Goal: Task Accomplishment & Management: Manage account settings

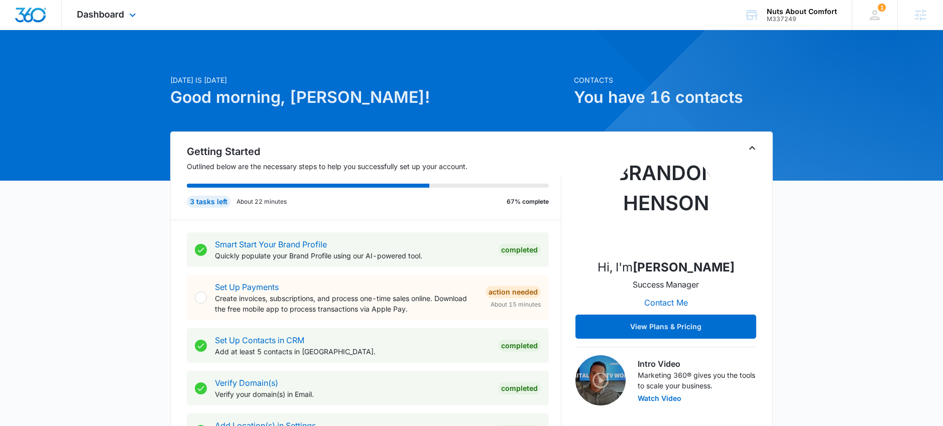
click at [101, 22] on div "Dashboard Apps Reputation Websites Forms CRM Email Social Payments POS Content …" at bounding box center [108, 15] width 92 height 30
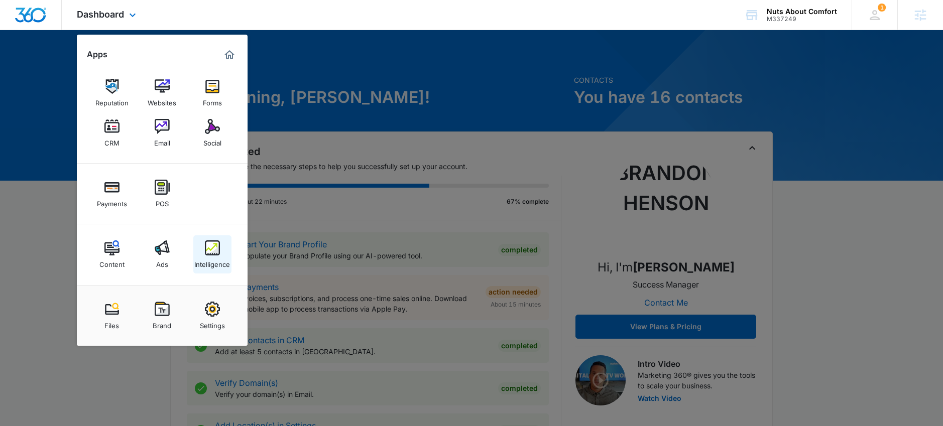
click at [217, 254] on img at bounding box center [212, 247] width 15 height 15
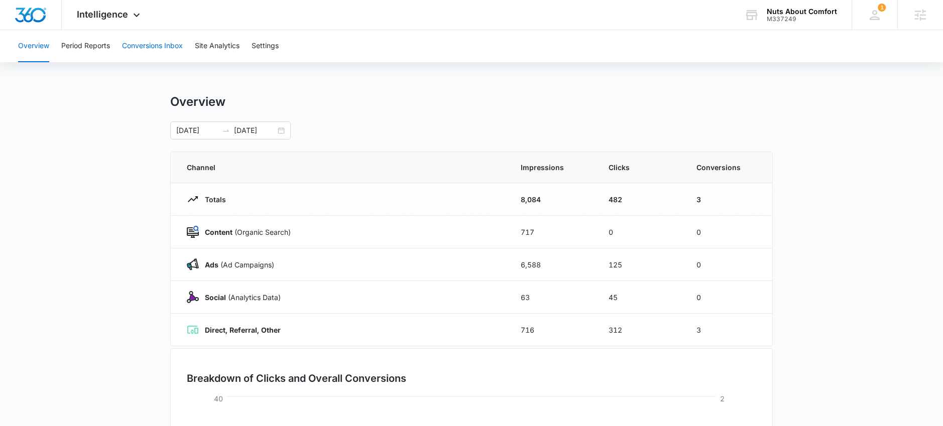
click at [127, 44] on button "Conversions Inbox" at bounding box center [152, 46] width 61 height 32
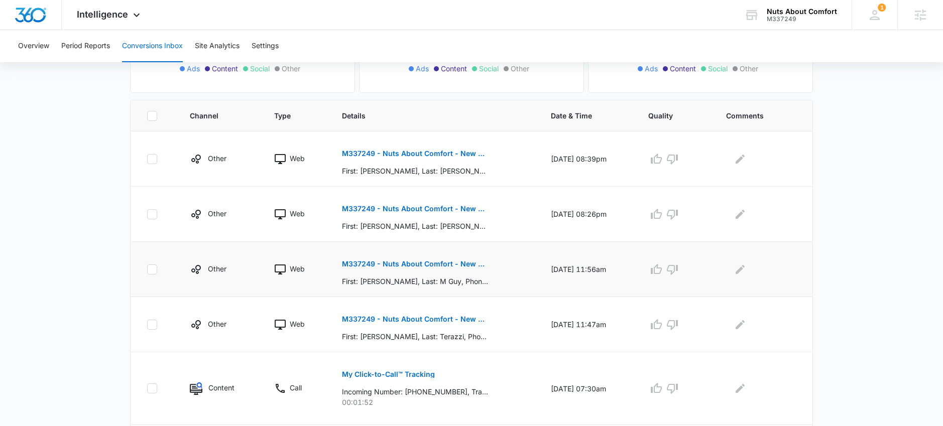
scroll to position [176, 0]
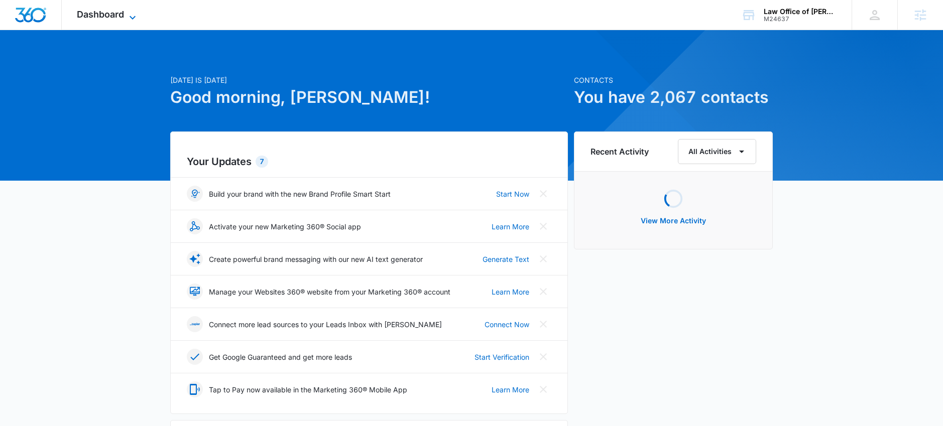
click at [104, 19] on span "Dashboard" at bounding box center [100, 14] width 47 height 11
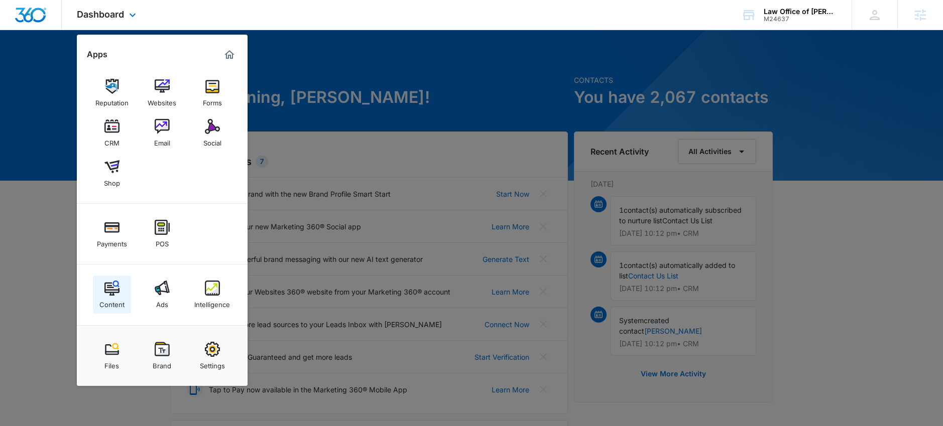
click at [118, 302] on div "Content" at bounding box center [111, 302] width 25 height 13
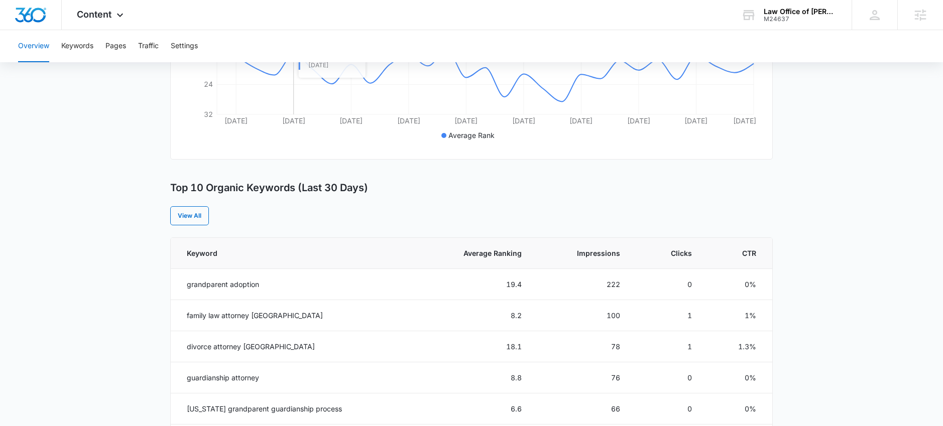
scroll to position [290, 0]
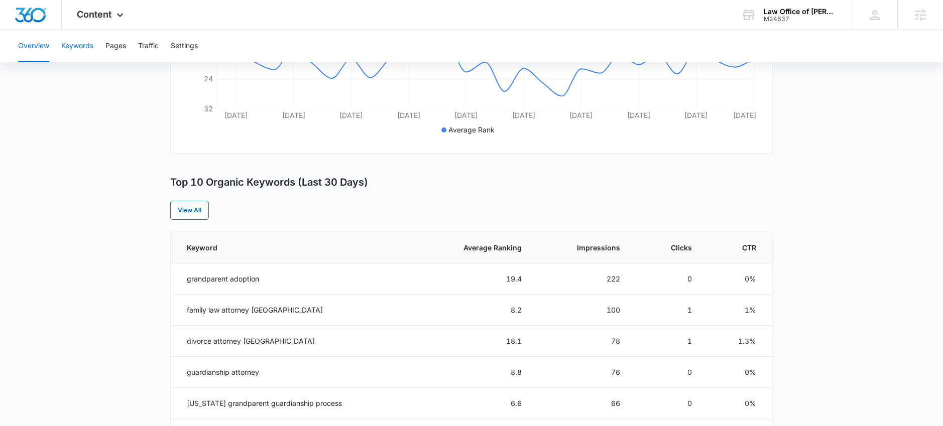
click at [72, 47] on button "Keywords" at bounding box center [77, 46] width 32 height 32
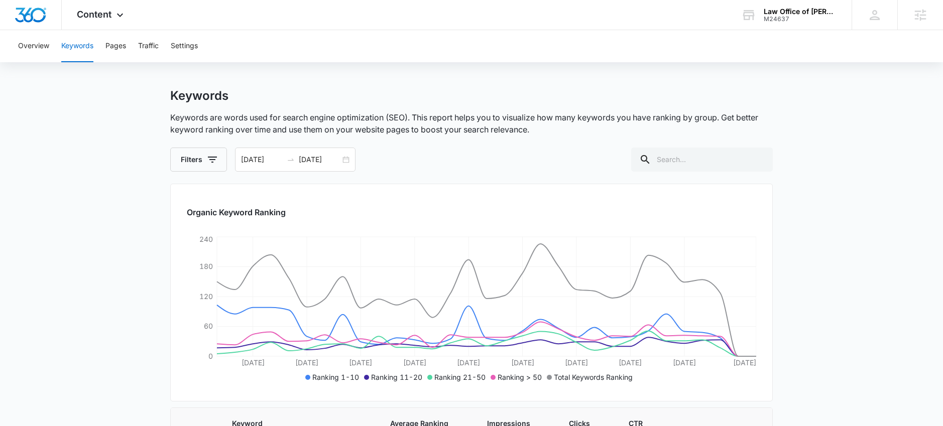
scroll to position [4, 0]
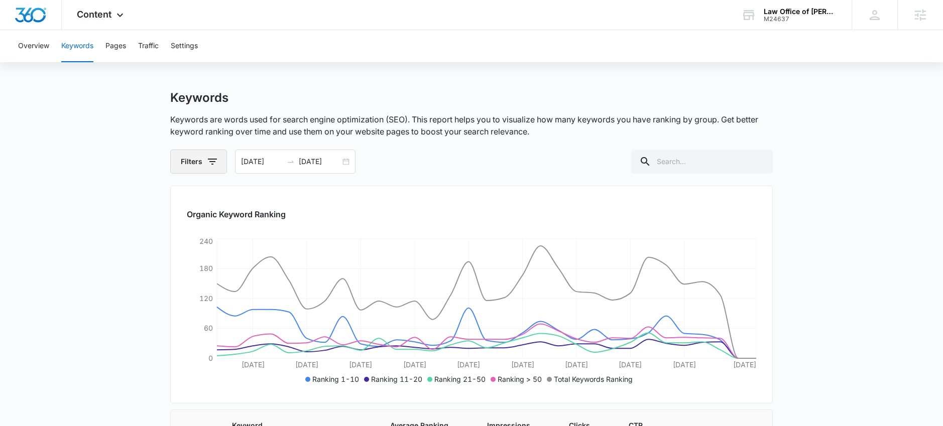
click at [205, 165] on button "Filters" at bounding box center [198, 162] width 57 height 24
click at [185, 237] on icon at bounding box center [188, 238] width 9 height 9
click at [183, 238] on input "1-10" at bounding box center [183, 238] width 1 height 1
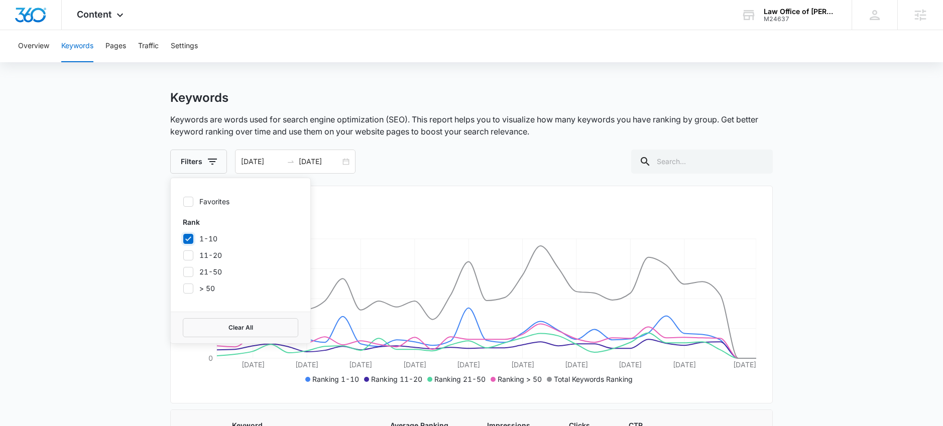
checkbox input "true"
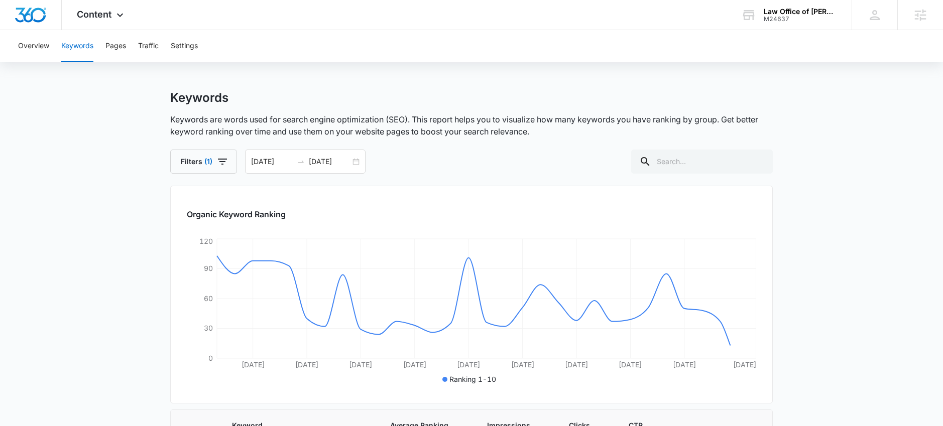
click at [370, 392] on div "Organic Keyword Ranking Sep 15 Sep 18 Sep 21 Sep 24 Sep 27 Sep 30 Oct 3 Oct 6 O…" at bounding box center [471, 295] width 602 height 218
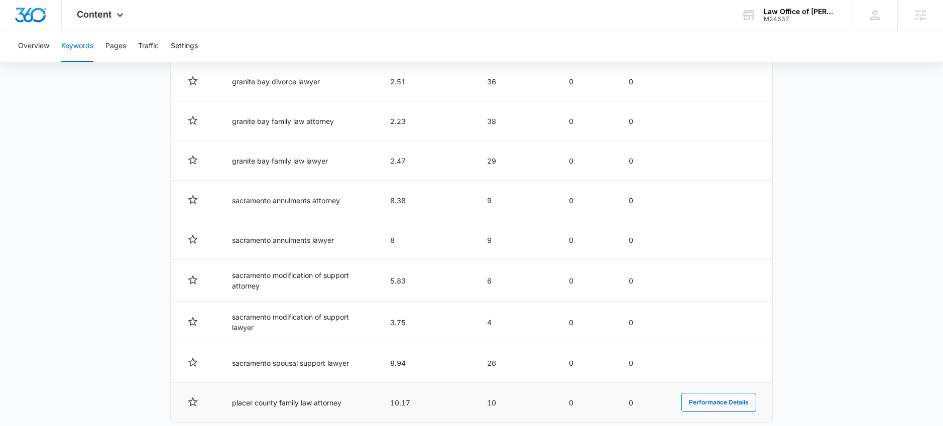
scroll to position [296, 0]
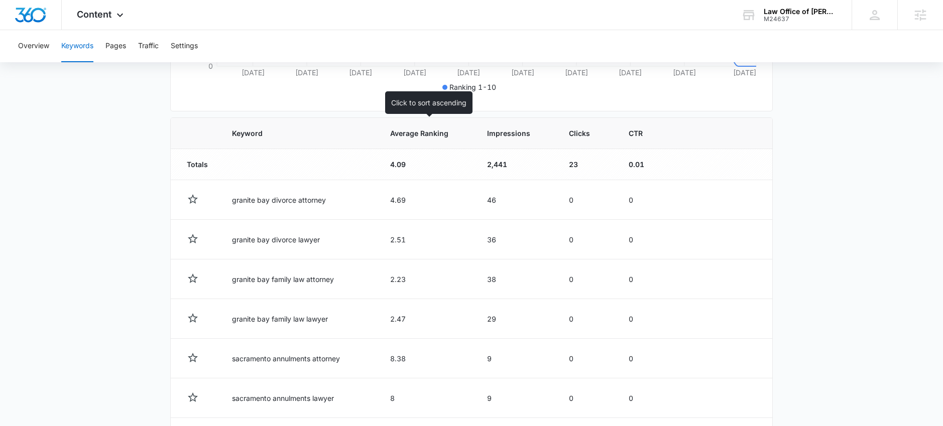
click at [420, 135] on span "Average Ranking" at bounding box center [419, 133] width 58 height 11
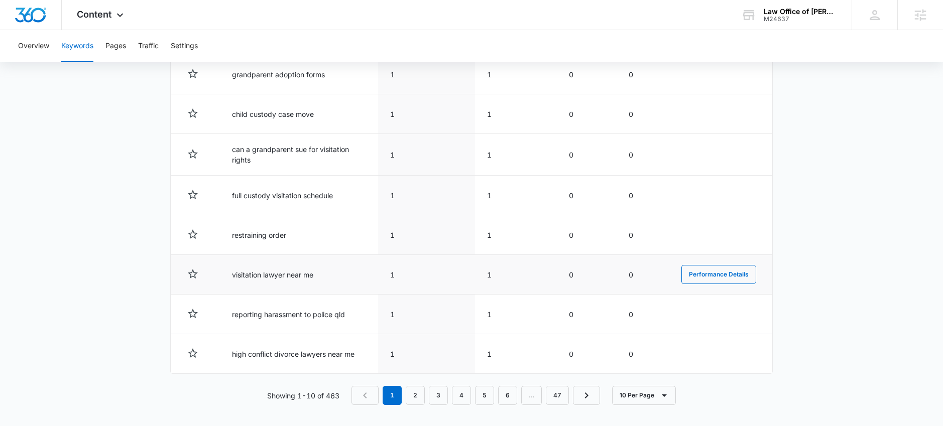
scroll to position [506, 0]
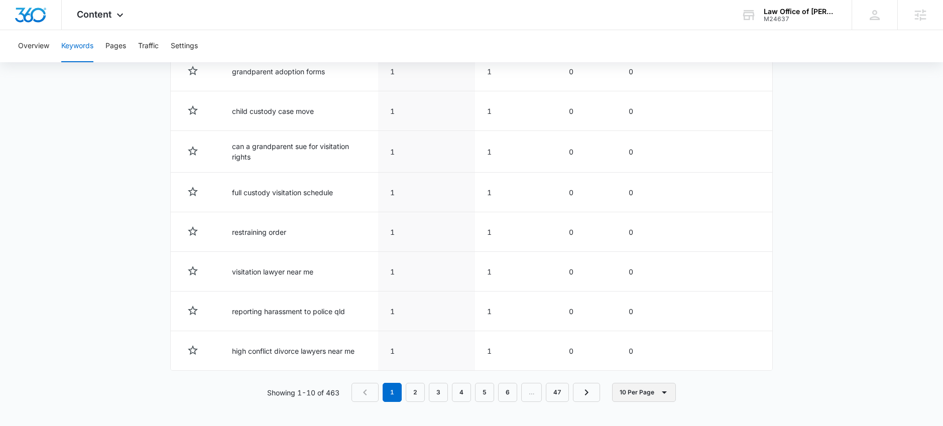
drag, startPoint x: 637, startPoint y: 393, endPoint x: 625, endPoint y: 393, distance: 11.1
click at [637, 393] on button "10 Per Page" at bounding box center [644, 392] width 64 height 19
click at [638, 341] on button "50 Per Page" at bounding box center [653, 347] width 80 height 15
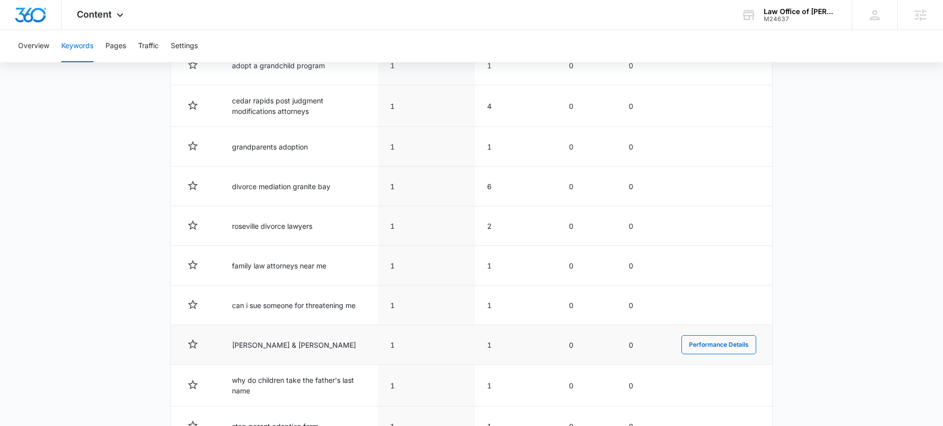
scroll to position [2096, 0]
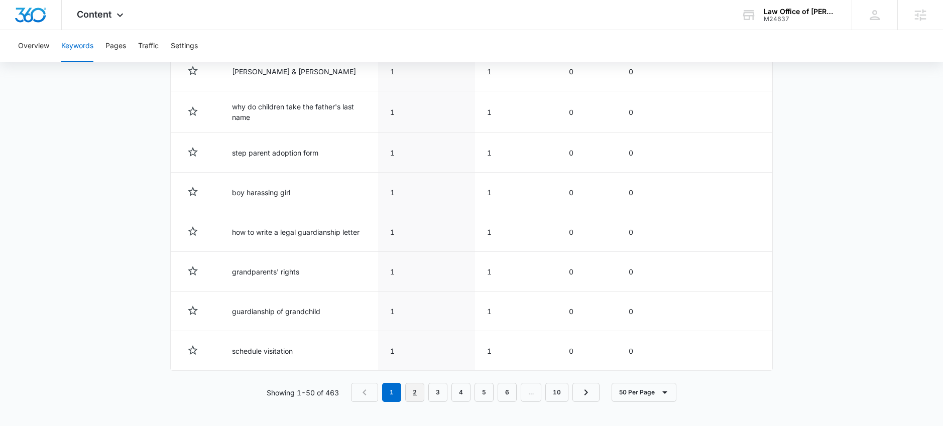
click at [418, 388] on link "2" at bounding box center [414, 392] width 19 height 19
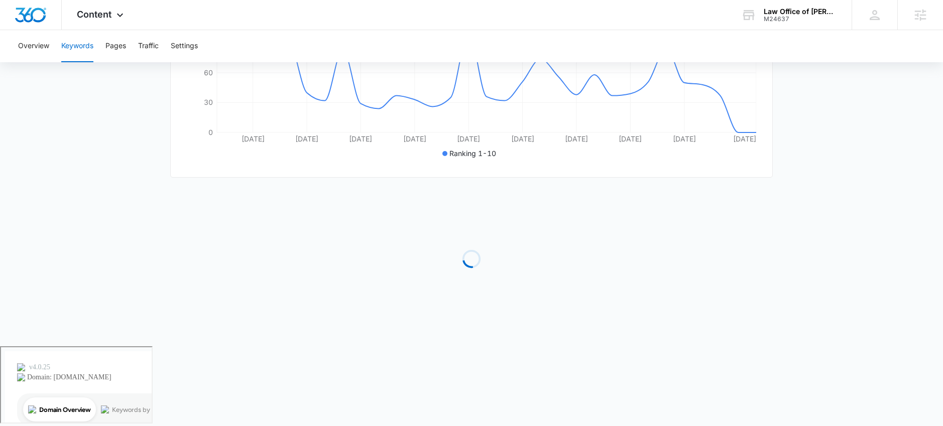
scroll to position [150, 0]
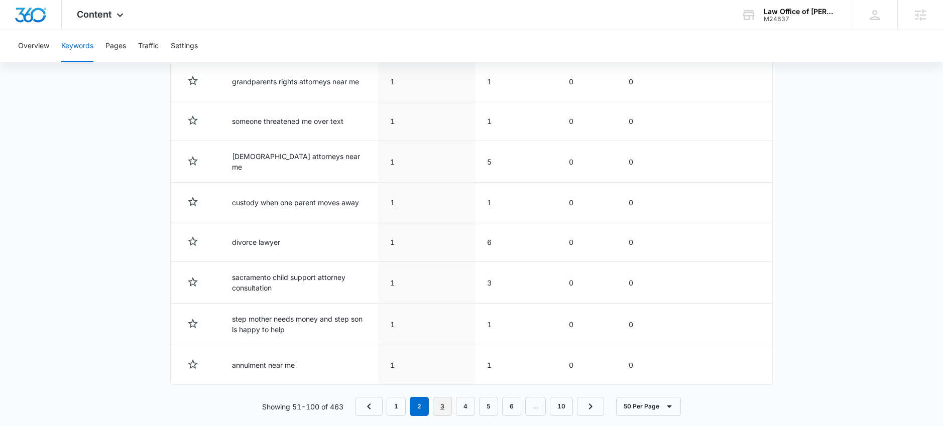
click at [446, 404] on link "3" at bounding box center [442, 406] width 19 height 19
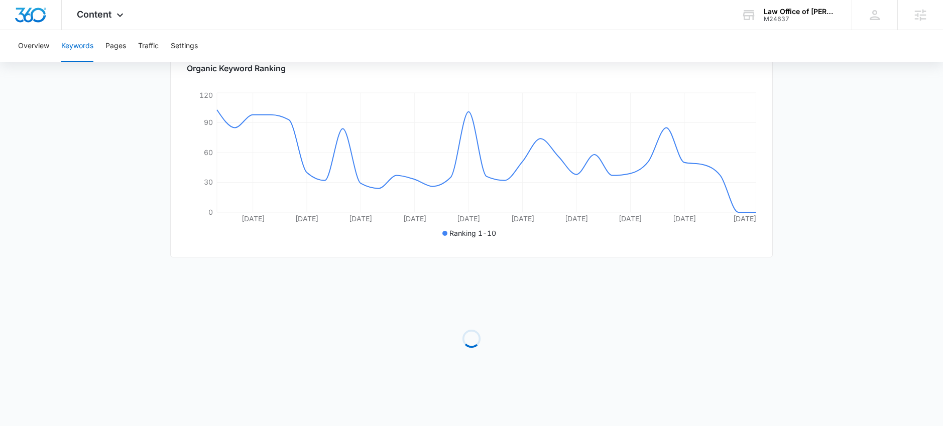
scroll to position [2090, 0]
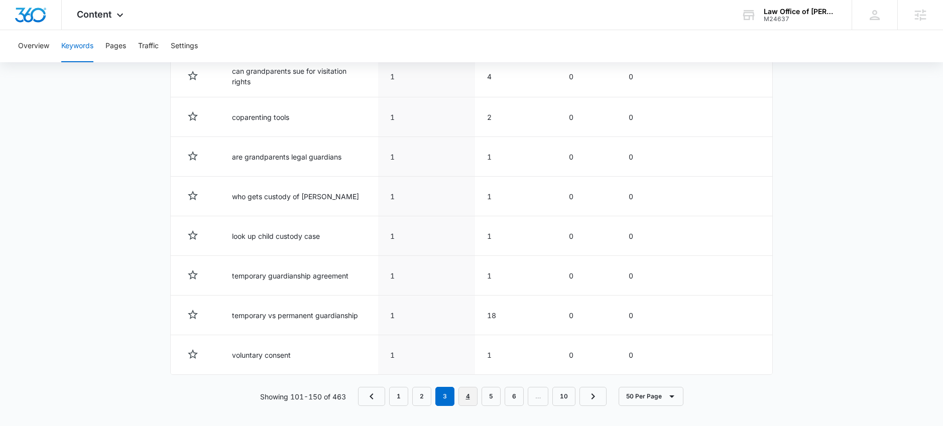
click at [472, 394] on link "4" at bounding box center [467, 396] width 19 height 19
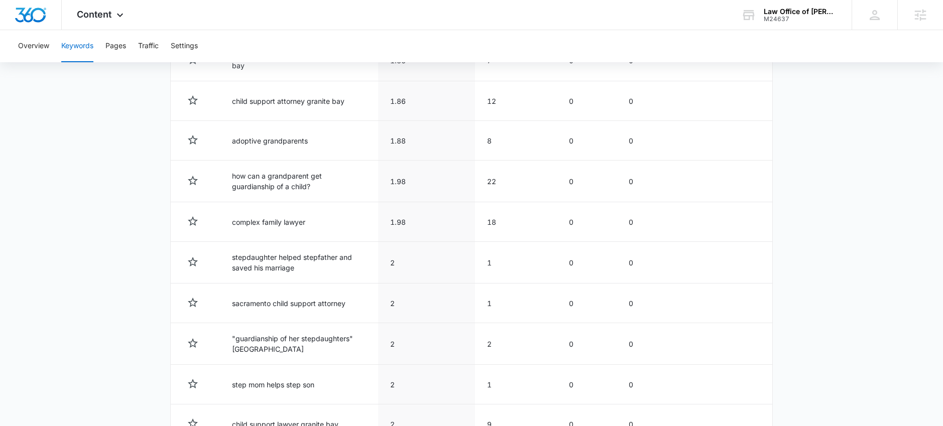
scroll to position [1287, 0]
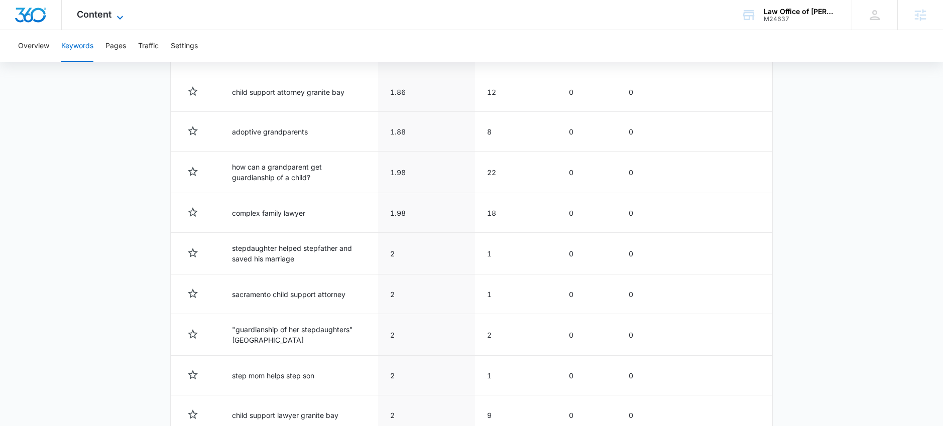
click at [94, 18] on span "Content" at bounding box center [94, 14] width 35 height 11
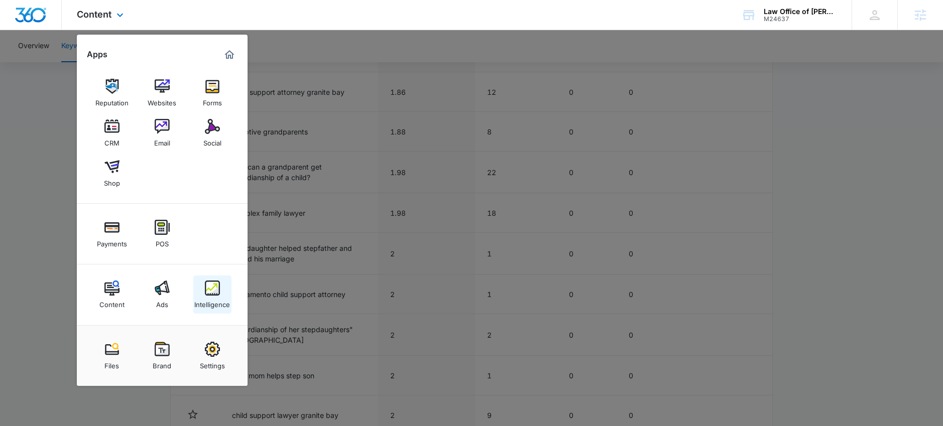
click at [207, 301] on div "Intelligence" at bounding box center [212, 302] width 36 height 13
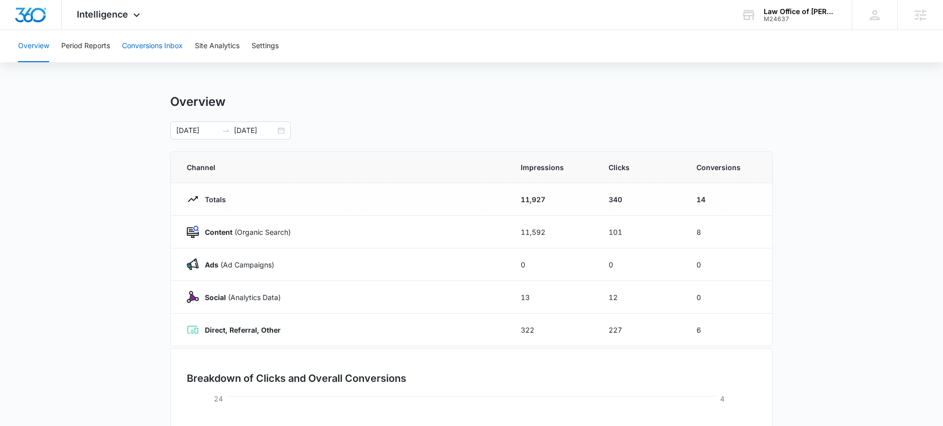
click at [167, 52] on button "Conversions Inbox" at bounding box center [152, 46] width 61 height 32
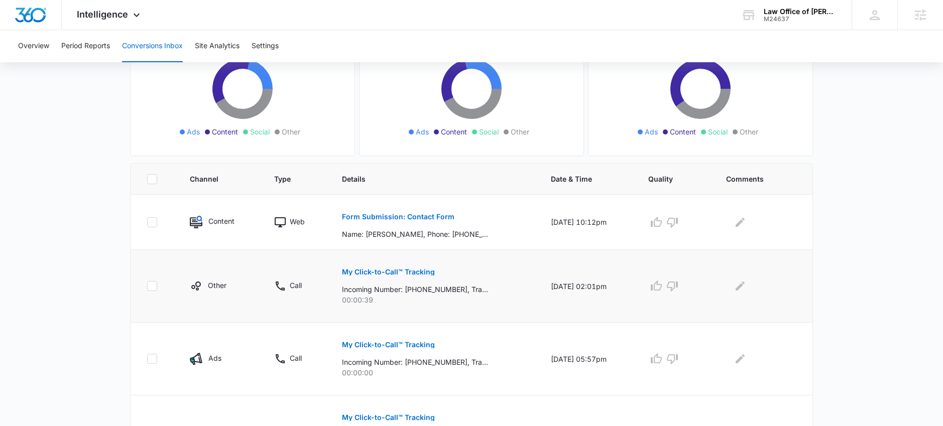
scroll to position [165, 0]
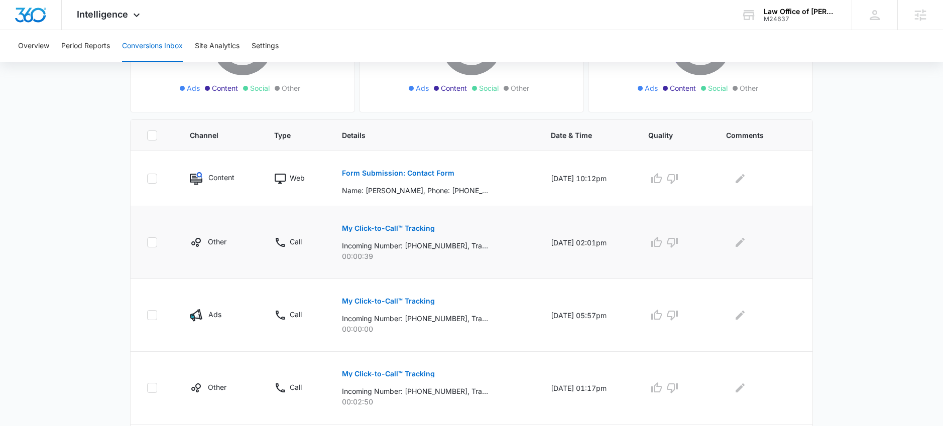
click at [412, 232] on button "My Click-to-Call™ Tracking" at bounding box center [388, 228] width 93 height 24
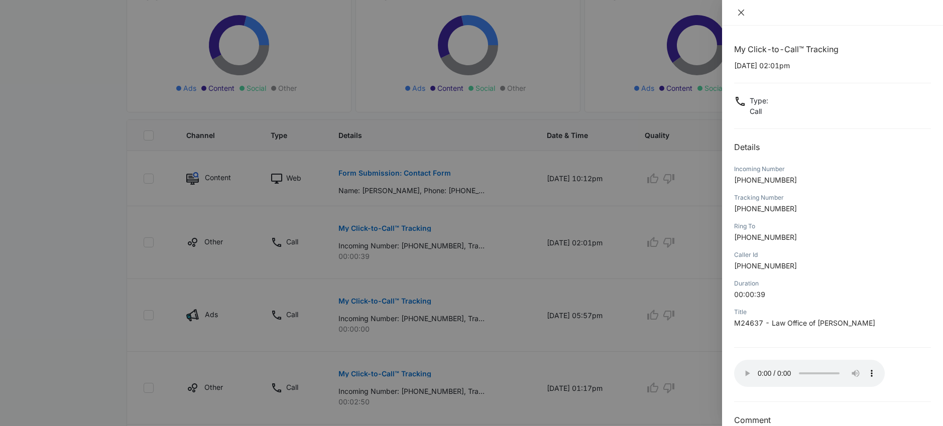
click at [741, 13] on icon "close" at bounding box center [741, 13] width 8 height 8
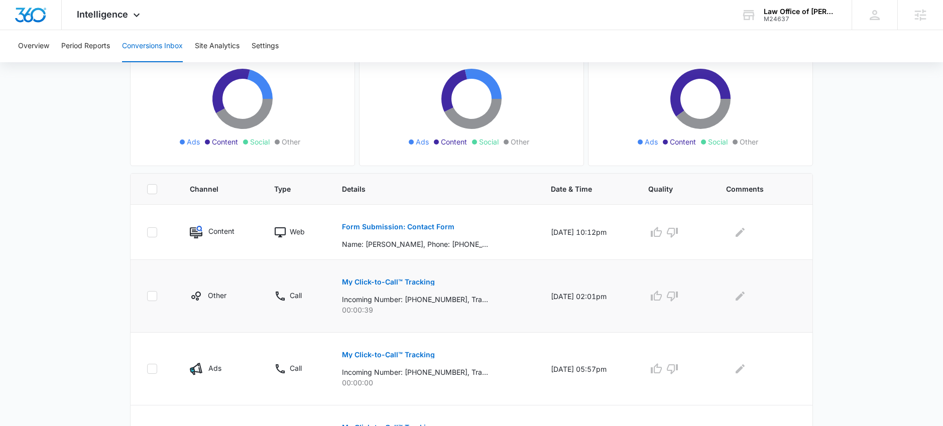
scroll to position [114, 0]
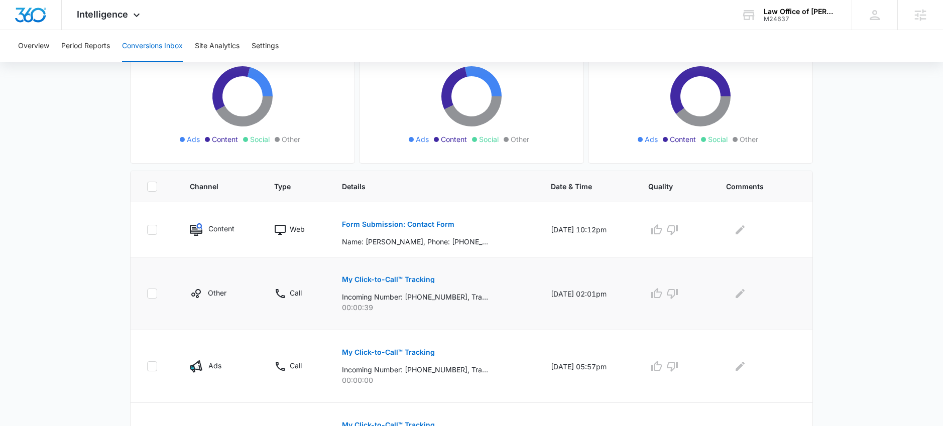
click at [386, 280] on p "My Click-to-Call™ Tracking" at bounding box center [388, 279] width 93 height 7
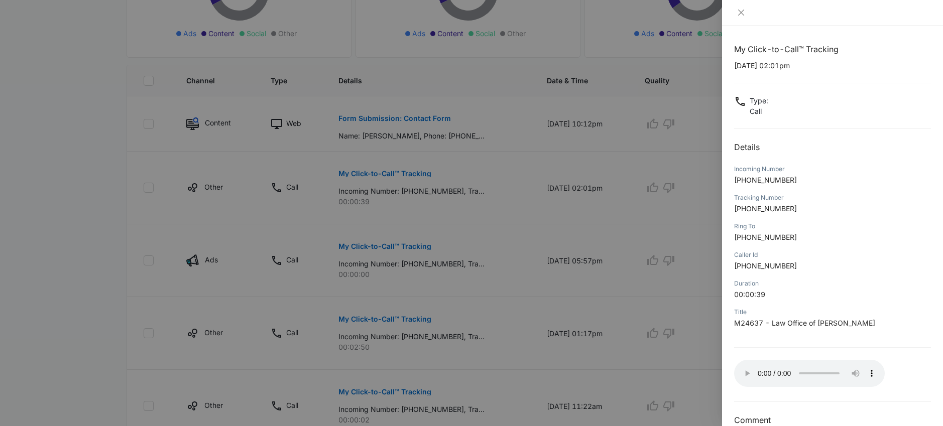
scroll to position [94, 0]
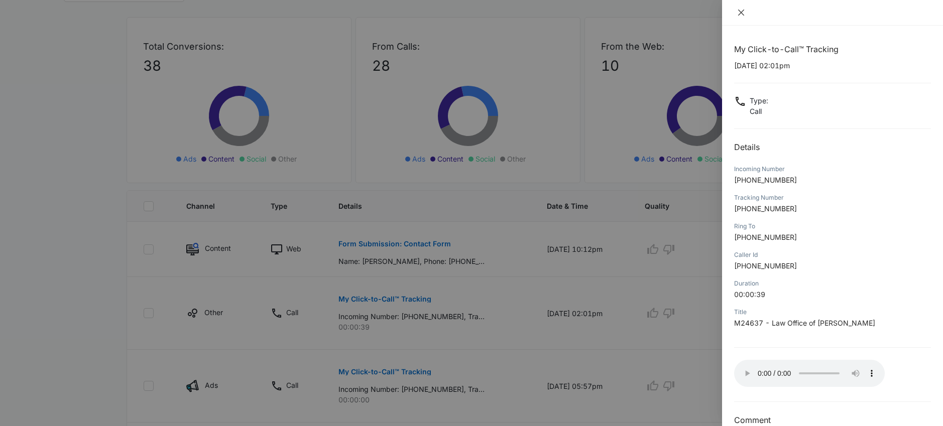
click at [744, 12] on icon "close" at bounding box center [741, 13] width 8 height 8
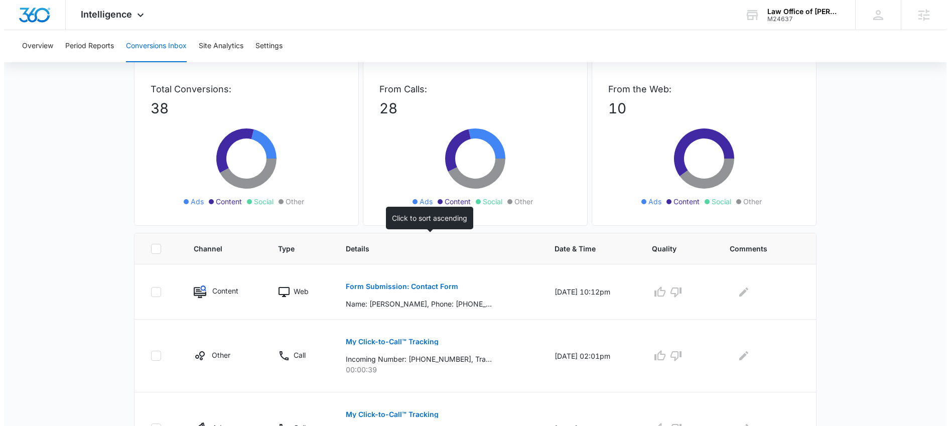
scroll to position [0, 0]
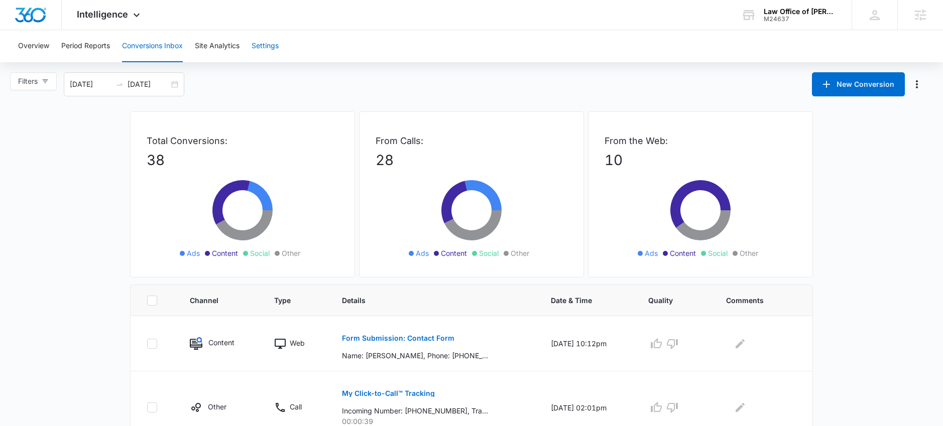
click at [273, 48] on button "Settings" at bounding box center [264, 46] width 27 height 32
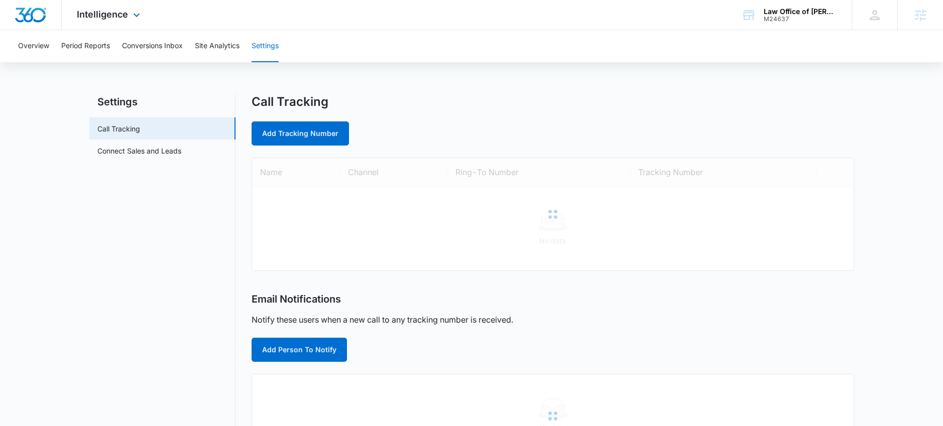
click at [38, 19] on img "Dashboard" at bounding box center [31, 15] width 32 height 15
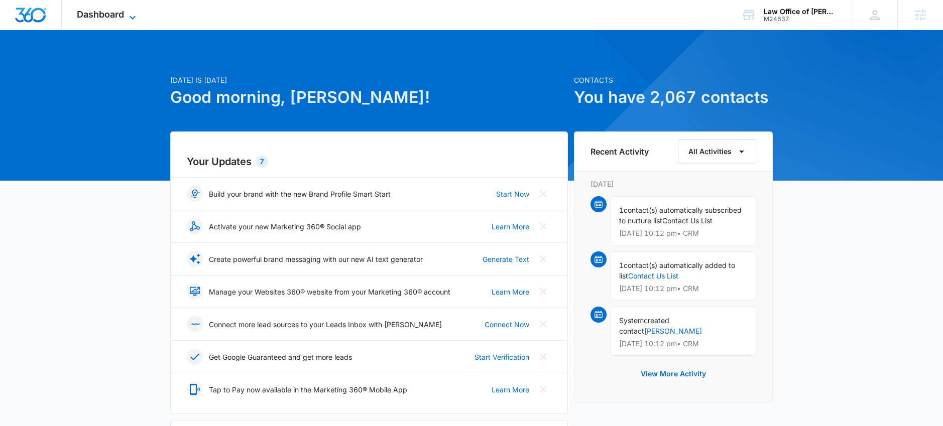
click at [129, 19] on icon at bounding box center [133, 18] width 12 height 12
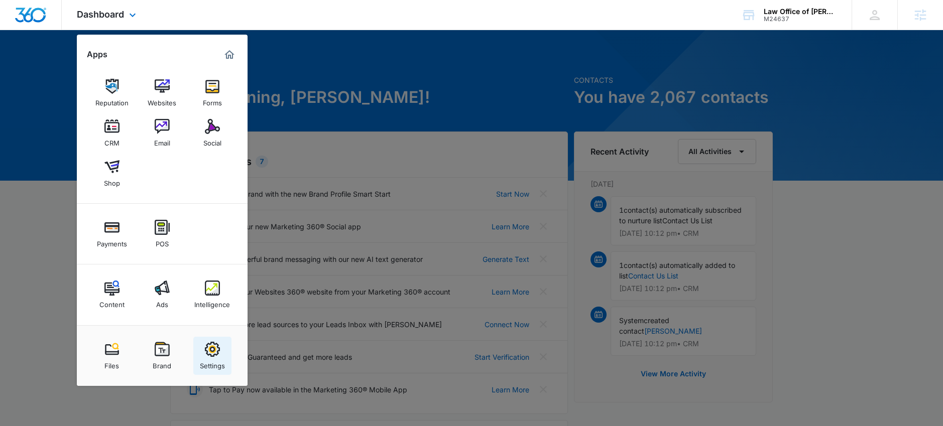
click at [217, 360] on div "Settings" at bounding box center [212, 363] width 25 height 13
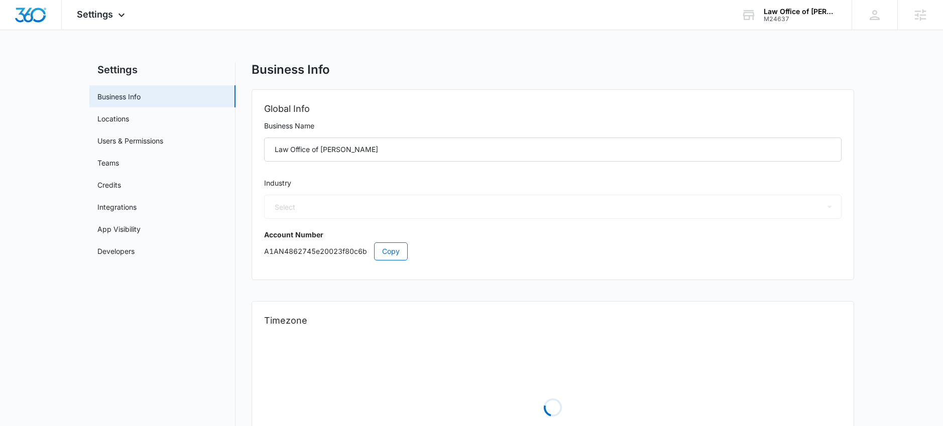
select select "30"
select select "US"
select select "America/Los_Angeles"
click at [146, 146] on link "Users & Permissions" at bounding box center [130, 141] width 66 height 11
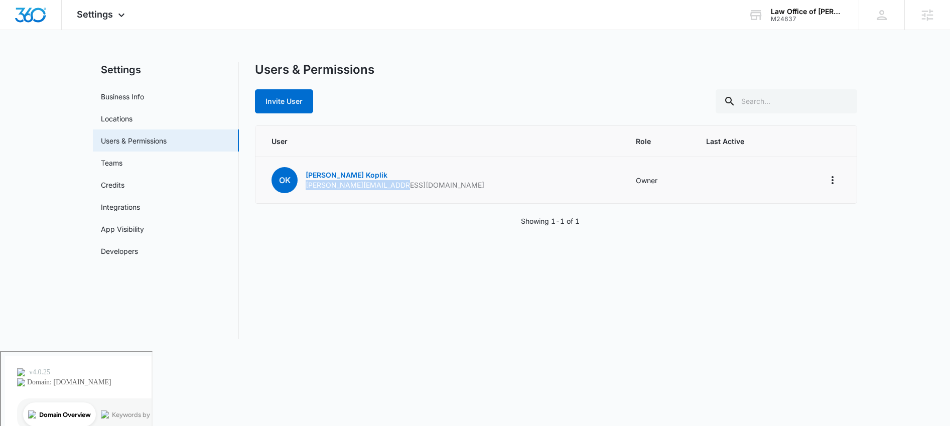
drag, startPoint x: 394, startPoint y: 185, endPoint x: 304, endPoint y: 189, distance: 90.4
click at [304, 189] on td "OK Olga Koplik olga@kopliklegalhelp.com" at bounding box center [440, 180] width 368 height 47
copy p "olga@kopliklegalhelp.com"
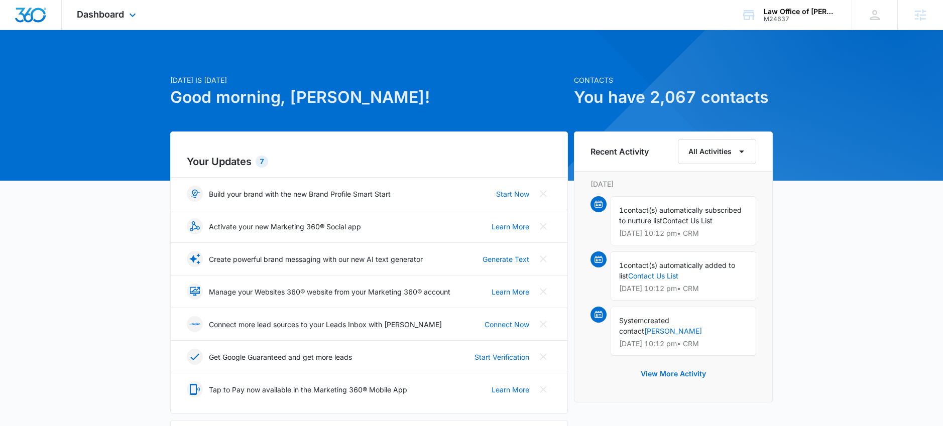
click at [123, 20] on div "Dashboard Apps Reputation Websites Forms CRM Email Social Shop Payments POS Con…" at bounding box center [108, 15] width 92 height 30
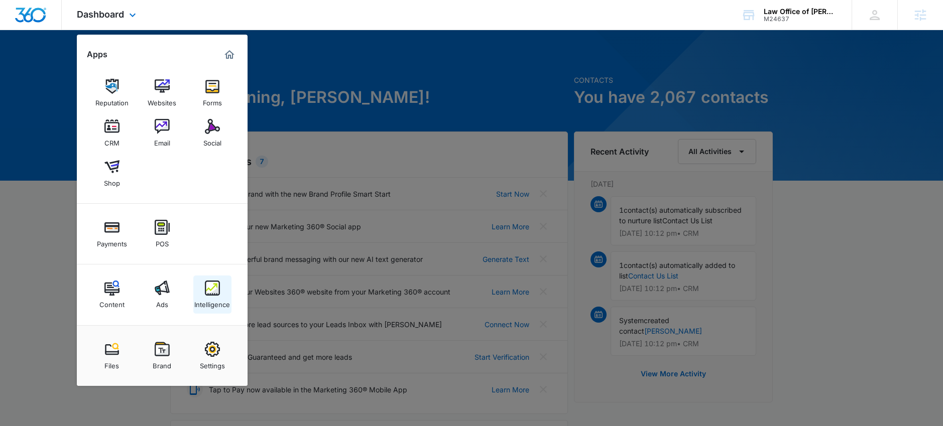
click at [215, 289] on img at bounding box center [212, 288] width 15 height 15
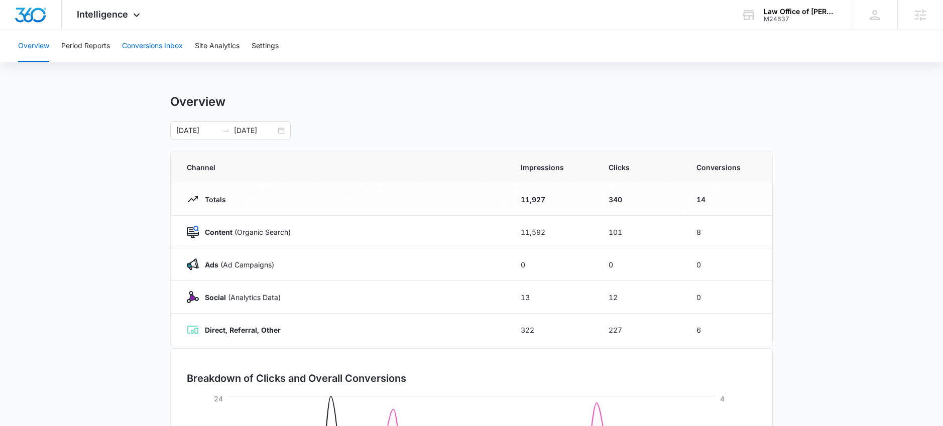
click at [146, 48] on button "Conversions Inbox" at bounding box center [152, 46] width 61 height 32
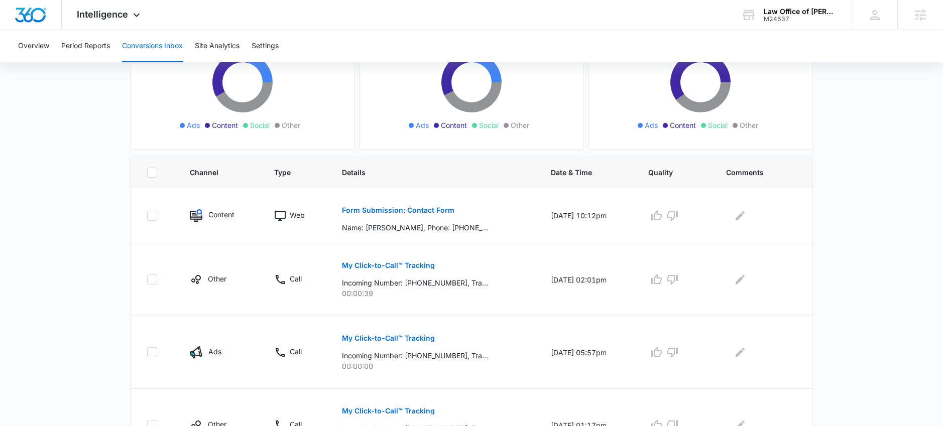
scroll to position [129, 0]
